Goal: Check status

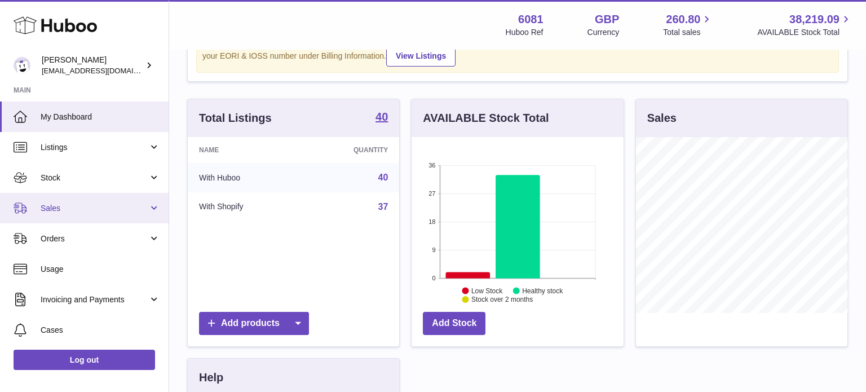
click at [68, 212] on span "Sales" at bounding box center [95, 208] width 108 height 11
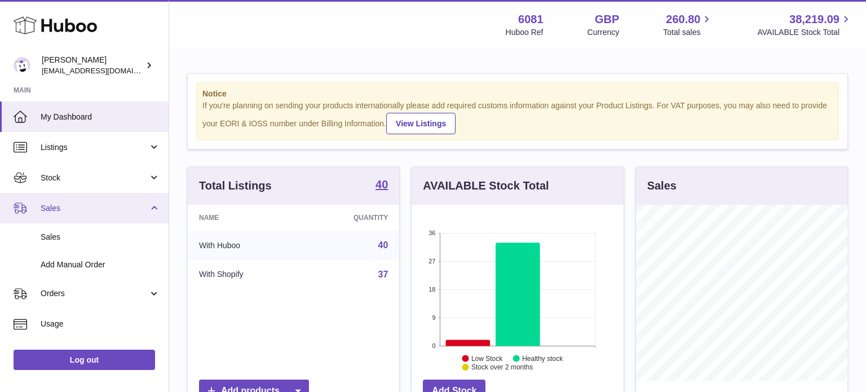
click at [60, 208] on span "Sales" at bounding box center [95, 208] width 108 height 11
click at [58, 197] on link "Sales" at bounding box center [84, 208] width 168 height 30
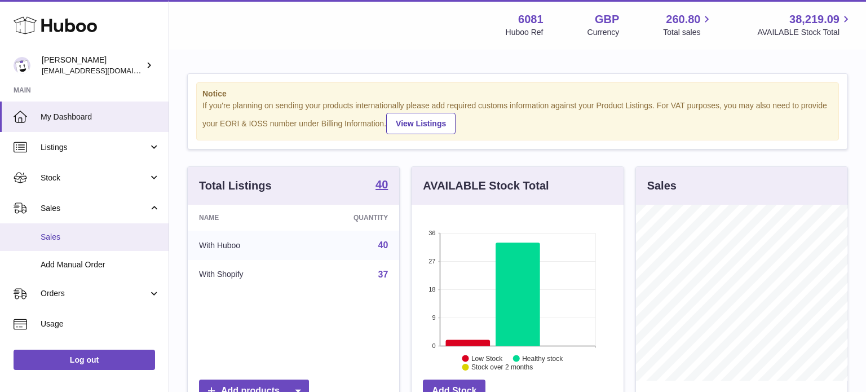
click at [67, 239] on span "Sales" at bounding box center [100, 237] width 119 height 11
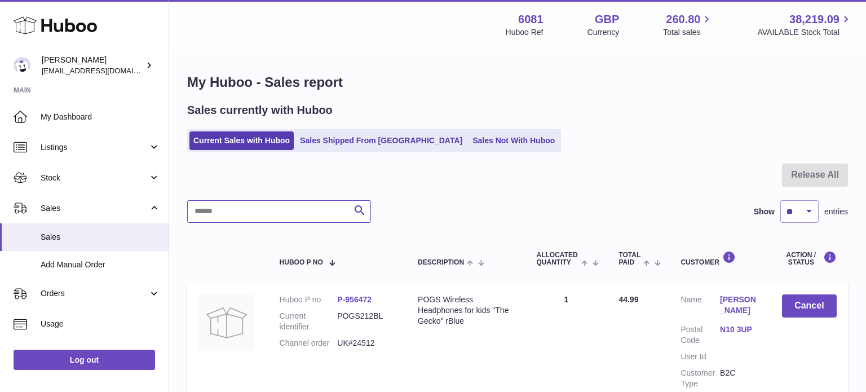
click at [292, 211] on input "text" at bounding box center [279, 211] width 184 height 23
paste input "********"
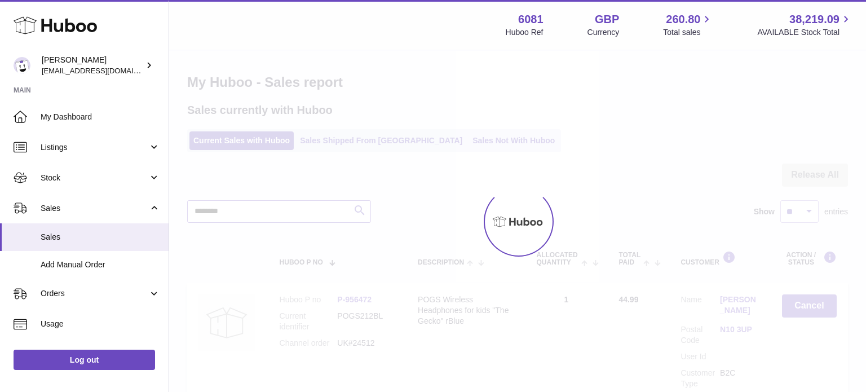
type input "********"
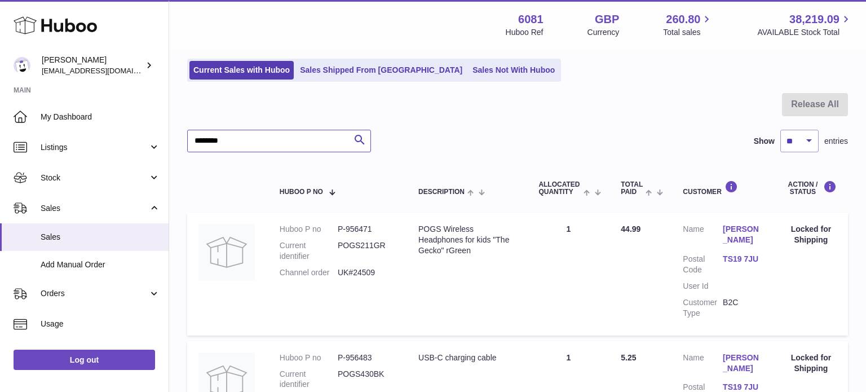
scroll to position [72, 0]
click at [796, 254] on td "Action / Status Locked for Shipping" at bounding box center [811, 272] width 74 height 122
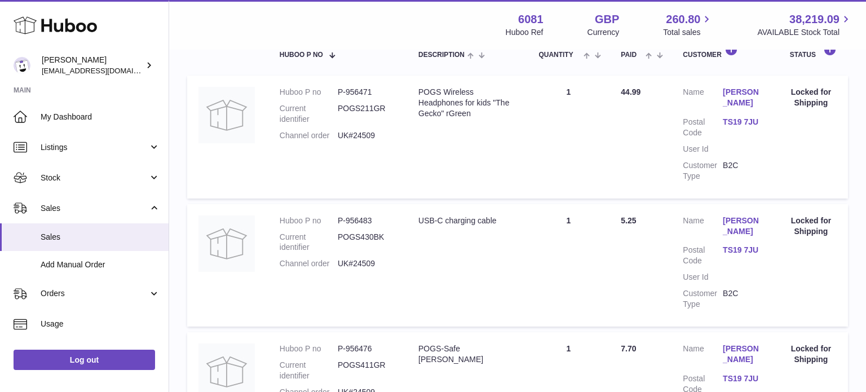
scroll to position [209, 0]
click at [773, 147] on td "Customer Name [PERSON_NAME] Postal Code TS19 7JU User Id Customer Type B2C" at bounding box center [722, 135] width 102 height 122
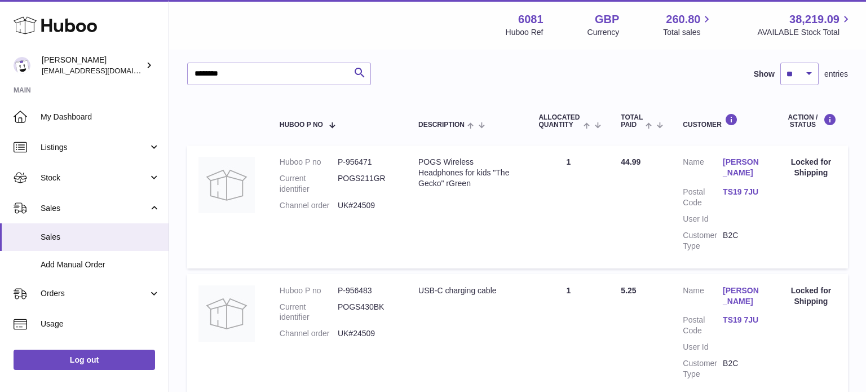
scroll to position [136, 0]
click at [817, 166] on div "Locked for Shipping" at bounding box center [810, 168] width 51 height 21
click at [786, 211] on td "Action / Status Locked for Shipping" at bounding box center [811, 208] width 74 height 122
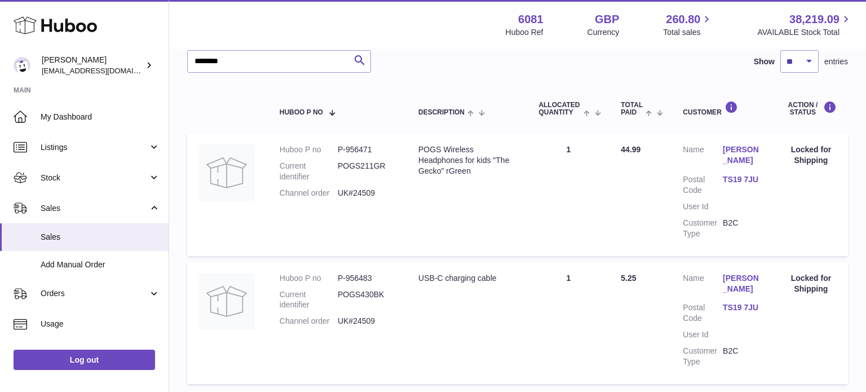
scroll to position [152, 0]
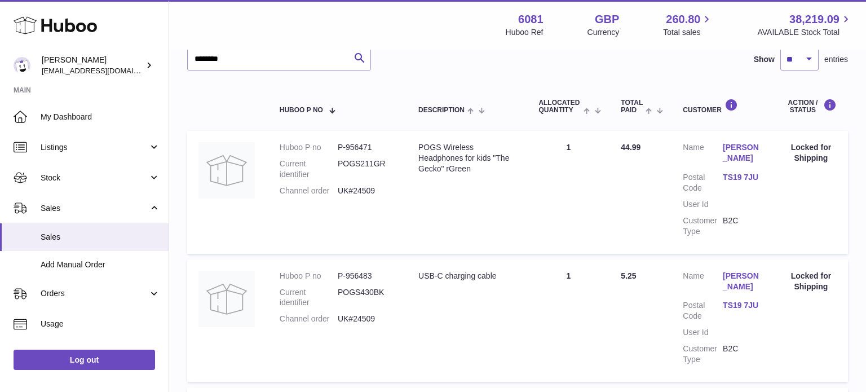
click at [787, 209] on td "Action / Status Locked for Shipping" at bounding box center [811, 192] width 74 height 122
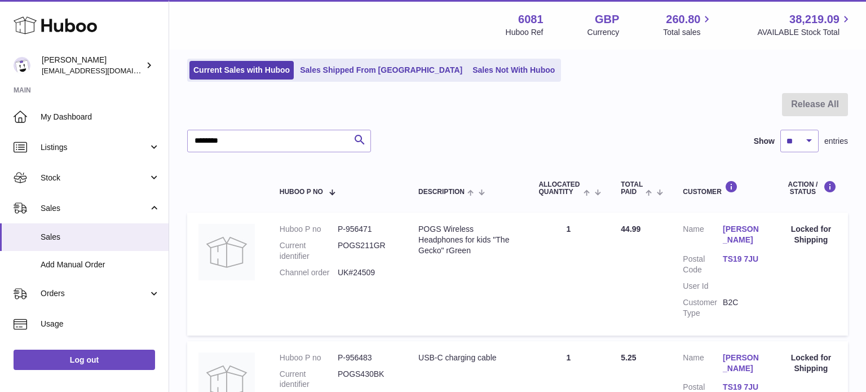
scroll to position [70, 0]
click at [792, 255] on td "Action / Status Locked for Shipping" at bounding box center [811, 274] width 74 height 122
click at [659, 276] on td "Total Paid 44.99" at bounding box center [640, 274] width 62 height 122
click at [817, 238] on div "Locked for Shipping" at bounding box center [810, 234] width 51 height 21
click at [387, 274] on dd "UK#24509" at bounding box center [367, 273] width 58 height 11
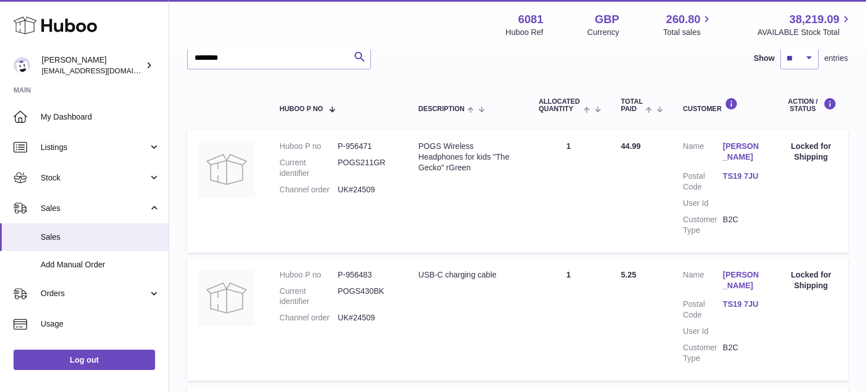
scroll to position [153, 0]
click at [592, 232] on td "Quantity Sold 1" at bounding box center [568, 191] width 82 height 122
click at [227, 165] on img at bounding box center [226, 169] width 56 height 56
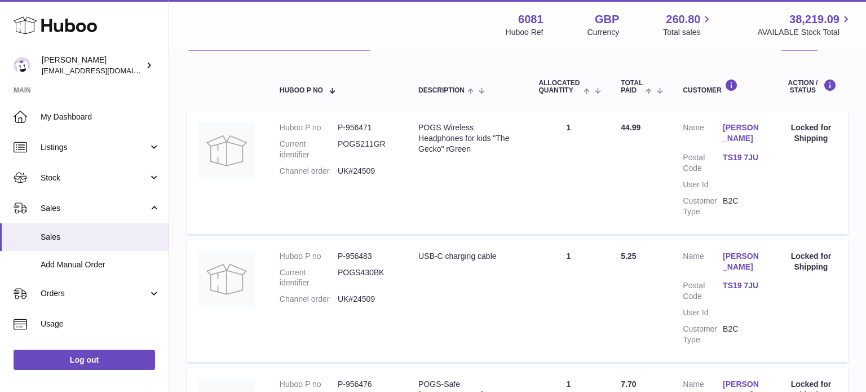
scroll to position [170, 0]
click at [633, 184] on td "Total Paid 44.99" at bounding box center [640, 174] width 62 height 122
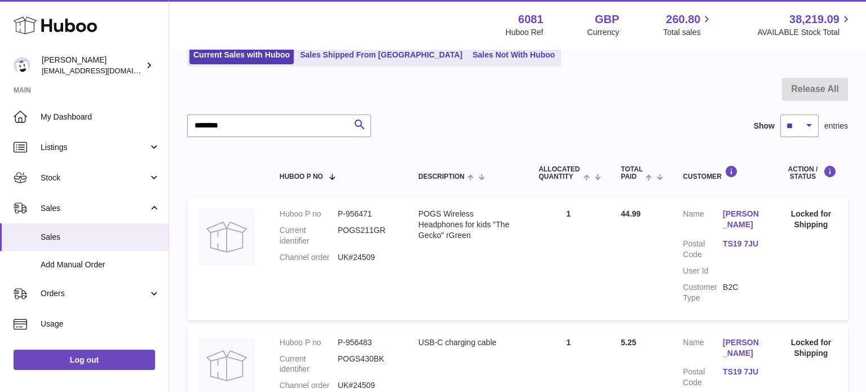
scroll to position [86, 0]
click at [819, 273] on td "Action / Status Locked for Shipping" at bounding box center [811, 258] width 74 height 122
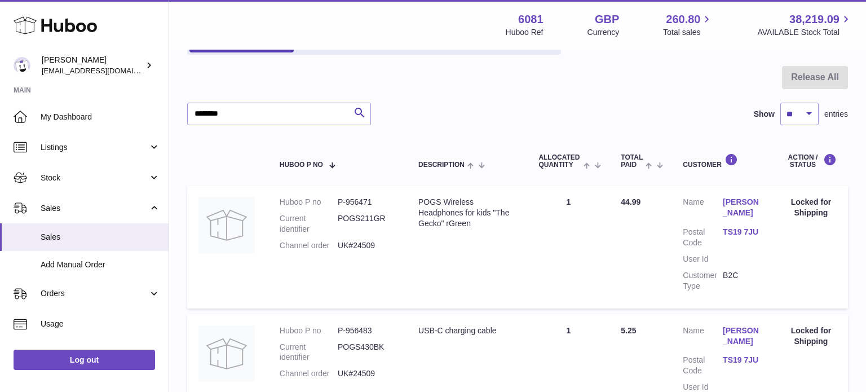
scroll to position [98, 0]
click at [819, 273] on td "Action / Status Locked for Shipping" at bounding box center [811, 246] width 74 height 122
click at [541, 261] on td "Quantity Sold 1" at bounding box center [568, 246] width 82 height 122
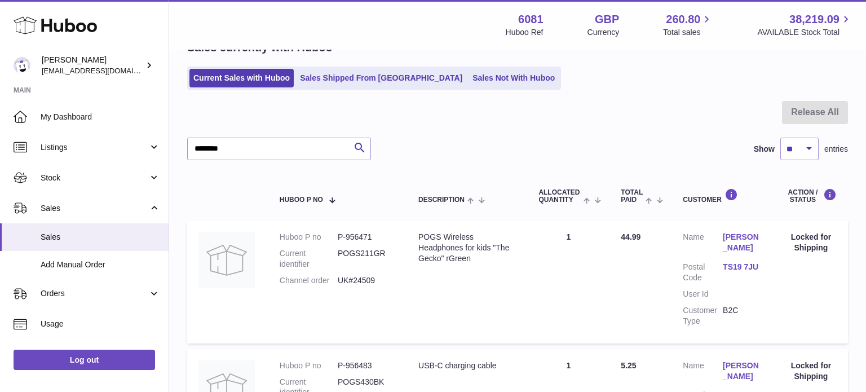
scroll to position [62, 0]
click at [791, 264] on td "Action / Status Locked for Shipping" at bounding box center [811, 282] width 74 height 122
